Goal: Check status: Check status

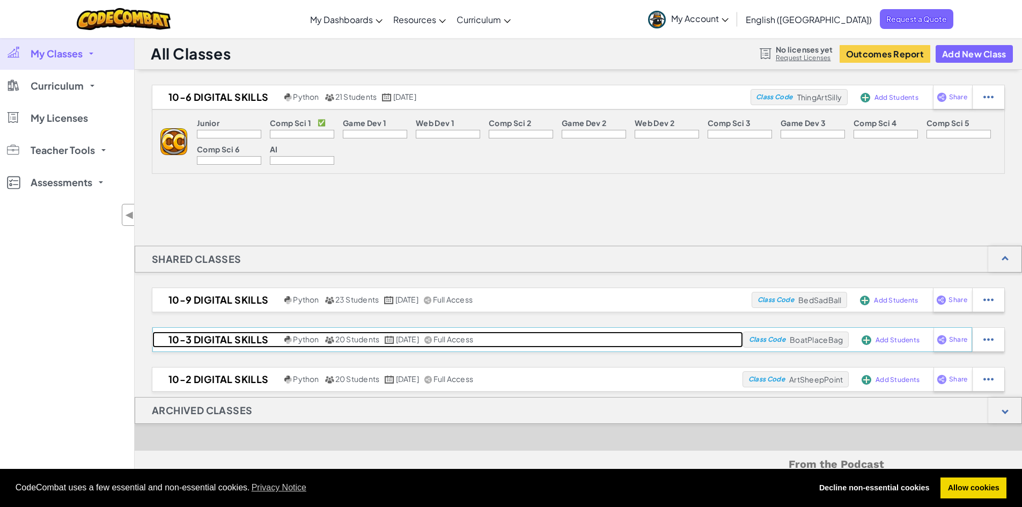
click at [251, 338] on h2 "10-3 Digital Skills" at bounding box center [216, 339] width 129 height 16
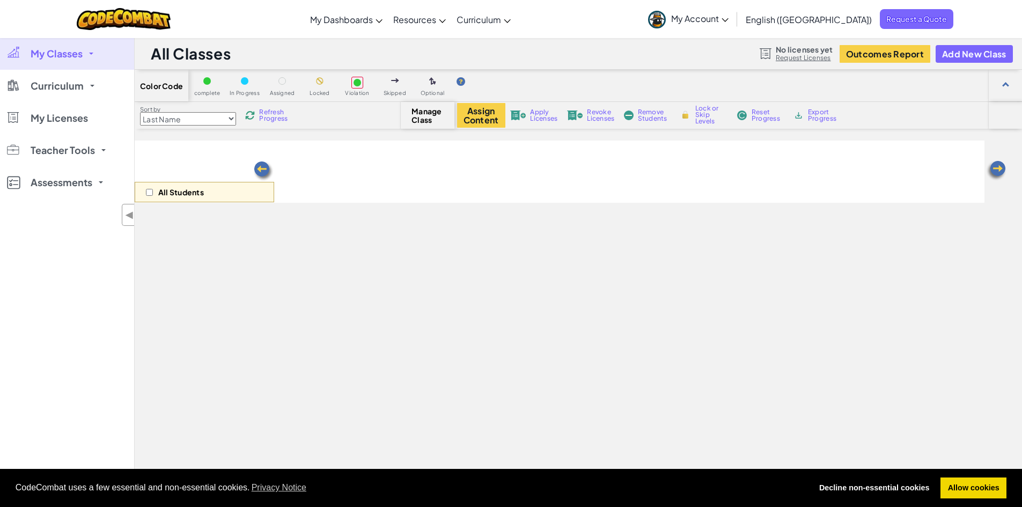
select select "560f1a9f22961295f9427742"
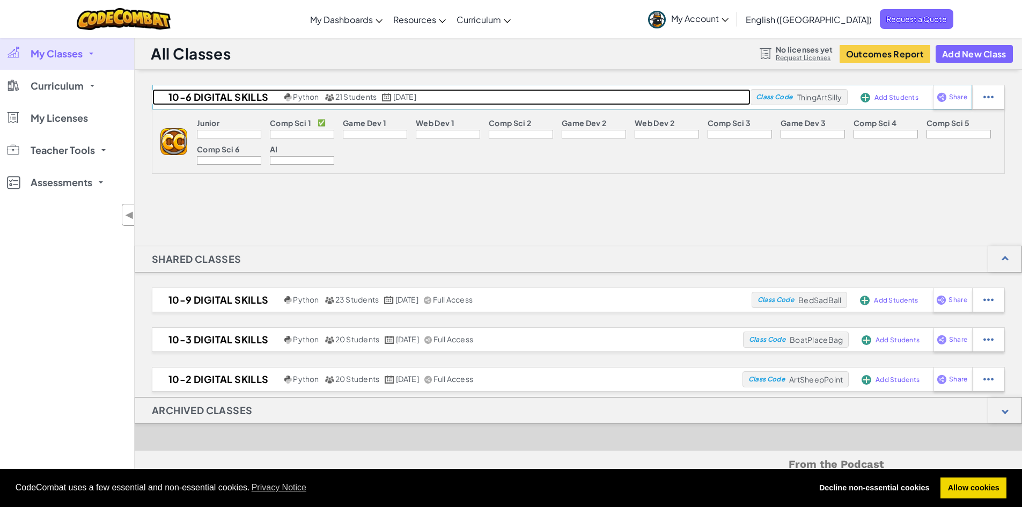
click at [229, 93] on h2 "10-6 Digital Skills" at bounding box center [216, 97] width 129 height 16
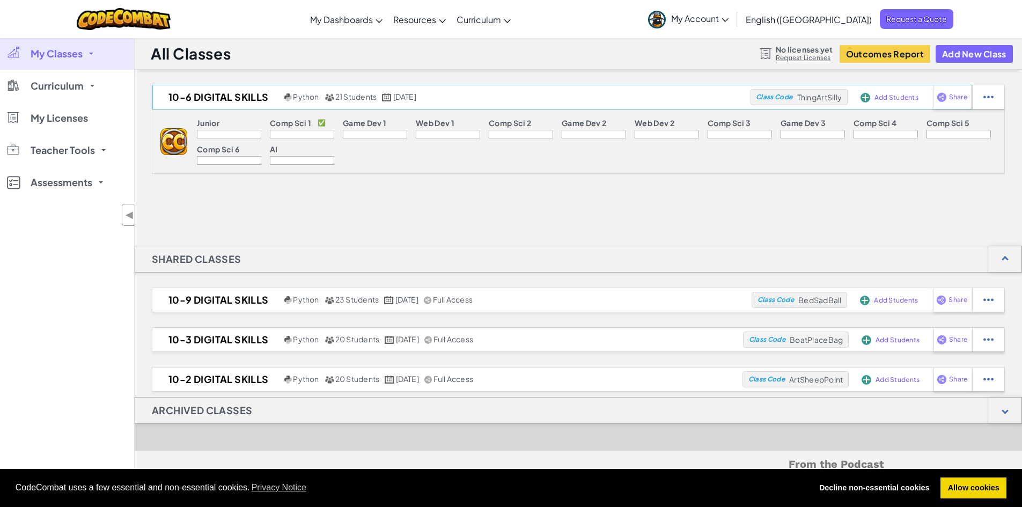
select select "560f1a9f22961295f9427742"
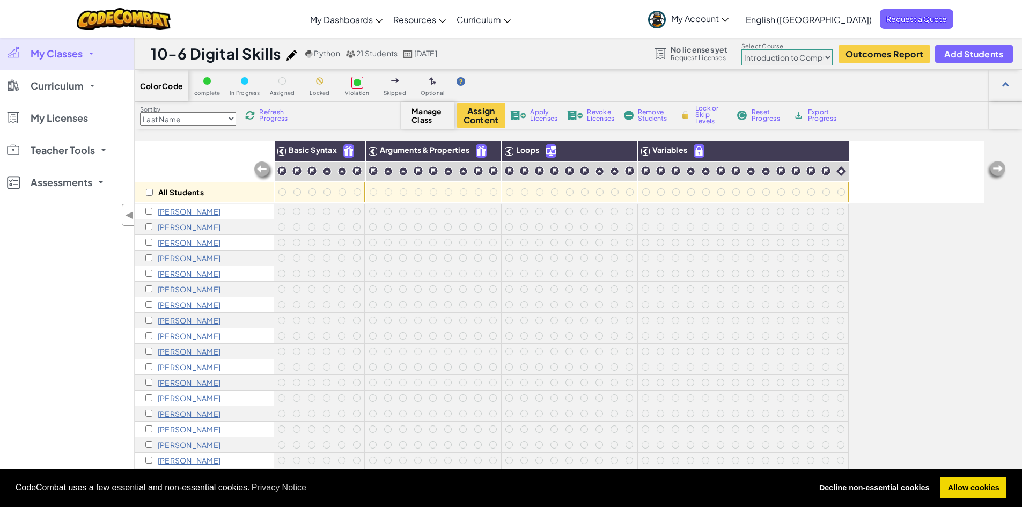
scroll to position [54, 0]
